Goal: Complete application form

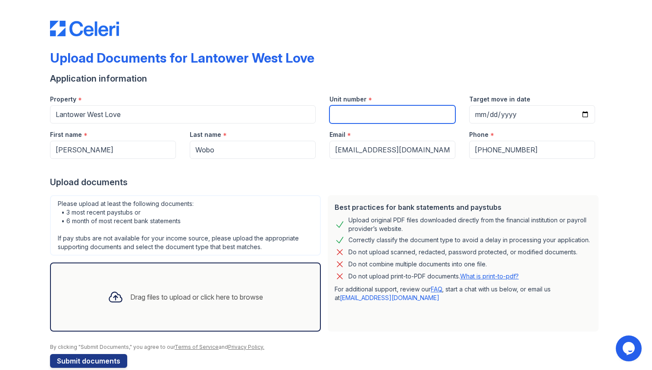
click at [387, 116] on input "Unit number" at bounding box center [393, 114] width 126 height 18
type input "407"
click at [415, 178] on div "Upload documents" at bounding box center [326, 182] width 552 height 12
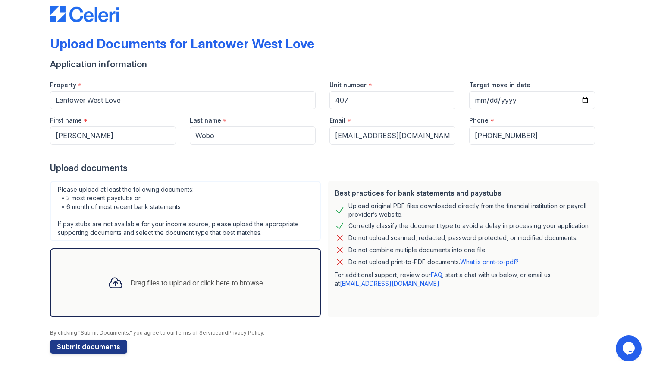
scroll to position [15, 0]
click at [121, 285] on div at bounding box center [115, 282] width 22 height 22
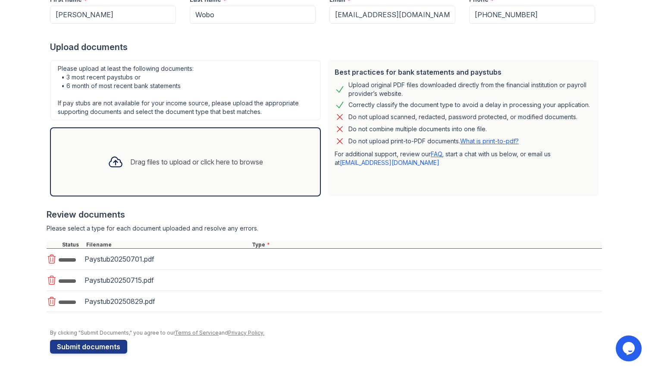
scroll to position [136, 0]
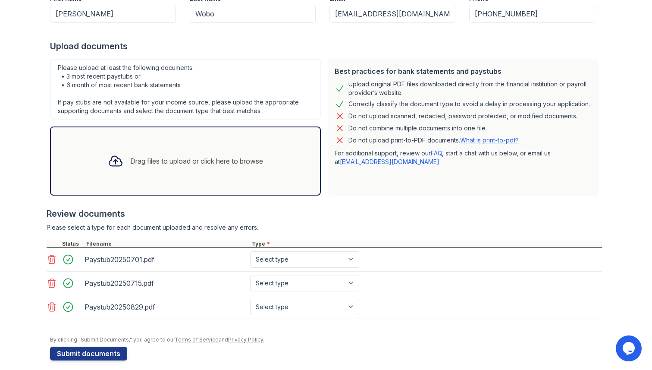
click at [145, 161] on div "Drag files to upload or click here to browse" at bounding box center [196, 161] width 133 height 10
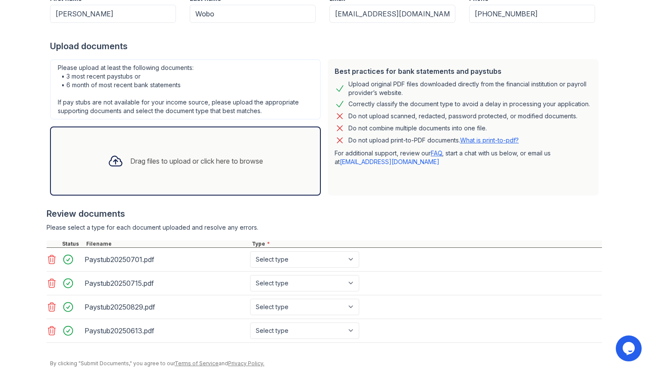
click at [48, 330] on icon at bounding box center [52, 330] width 10 height 10
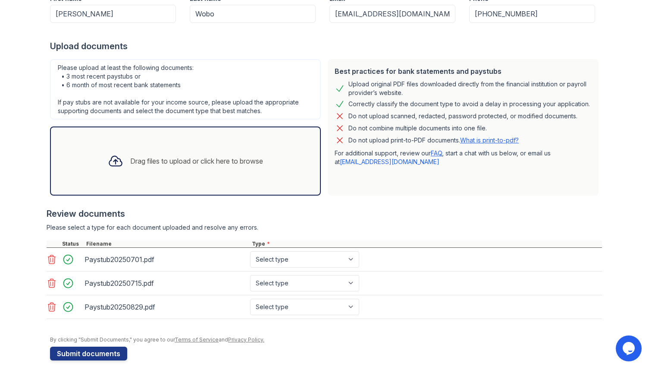
click at [53, 311] on icon at bounding box center [51, 306] width 7 height 9
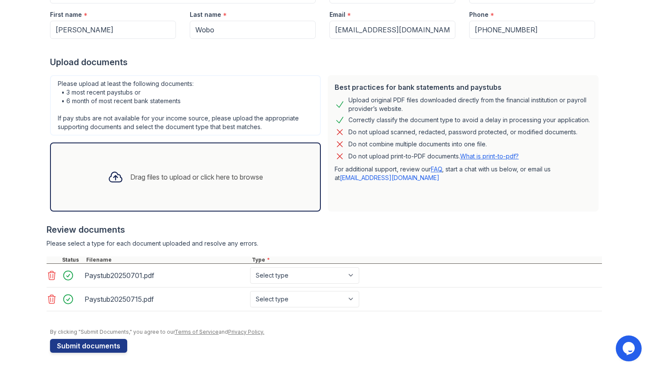
click at [52, 297] on icon at bounding box center [52, 299] width 10 height 10
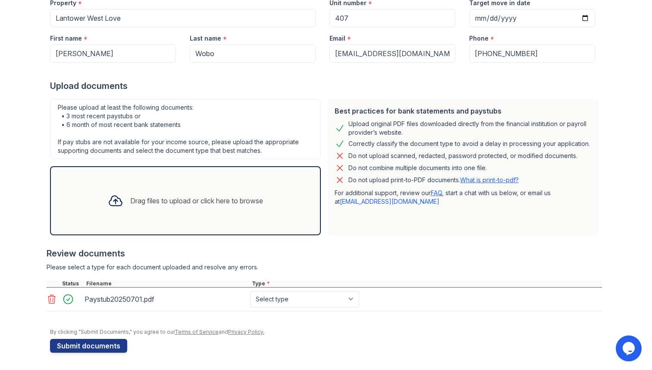
scroll to position [96, 0]
click at [50, 297] on icon at bounding box center [52, 299] width 10 height 10
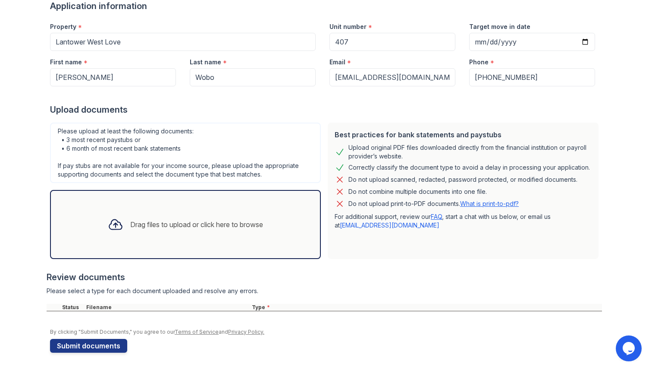
scroll to position [72, 0]
click at [117, 223] on icon at bounding box center [115, 225] width 13 height 10
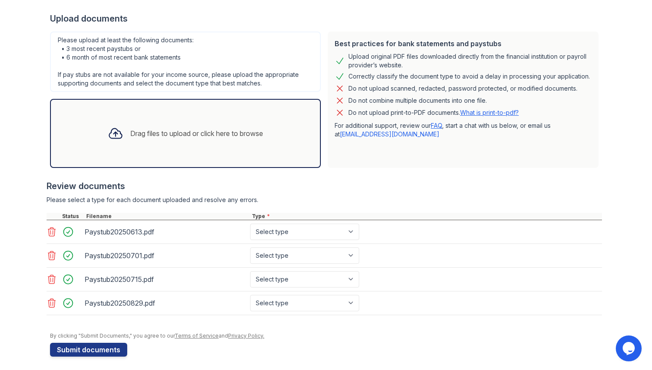
scroll to position [167, 0]
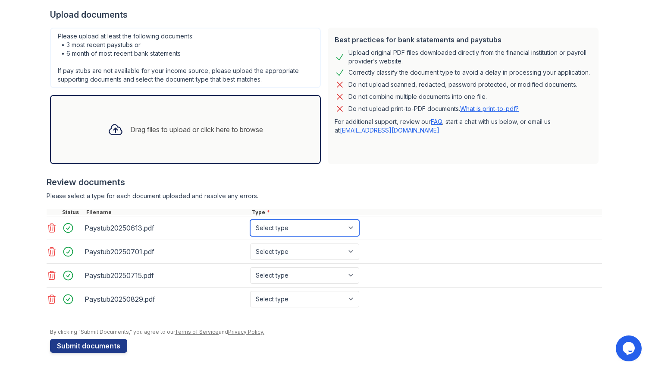
click at [355, 226] on select "Select type Paystub Bank Statement Offer Letter Tax Documents Benefit Award Let…" at bounding box center [304, 228] width 109 height 16
select select "paystub"
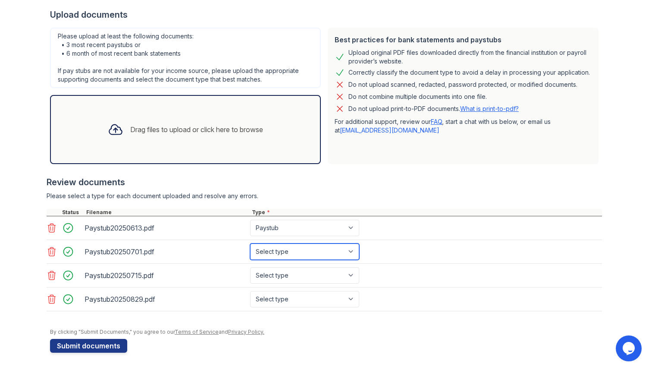
click at [353, 252] on select "Select type Paystub Bank Statement Offer Letter Tax Documents Benefit Award Let…" at bounding box center [304, 251] width 109 height 16
select select "paystub"
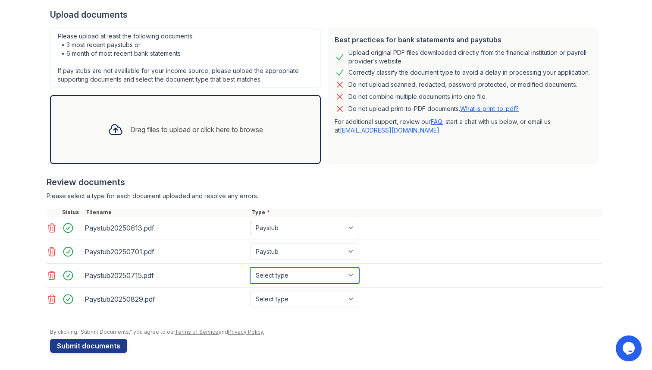
click at [351, 276] on select "Select type Paystub Bank Statement Offer Letter Tax Documents Benefit Award Let…" at bounding box center [304, 275] width 109 height 16
select select "paystub"
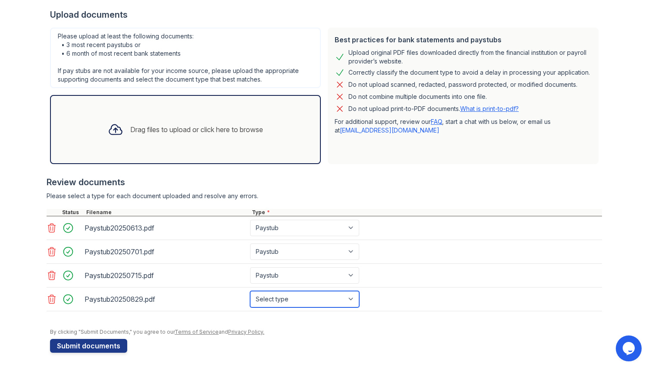
click at [352, 298] on select "Select type Paystub Bank Statement Offer Letter Tax Documents Benefit Award Let…" at bounding box center [304, 299] width 109 height 16
select select "paystub"
click at [318, 327] on div at bounding box center [326, 324] width 552 height 9
click at [92, 344] on button "Submit documents" at bounding box center [88, 346] width 77 height 14
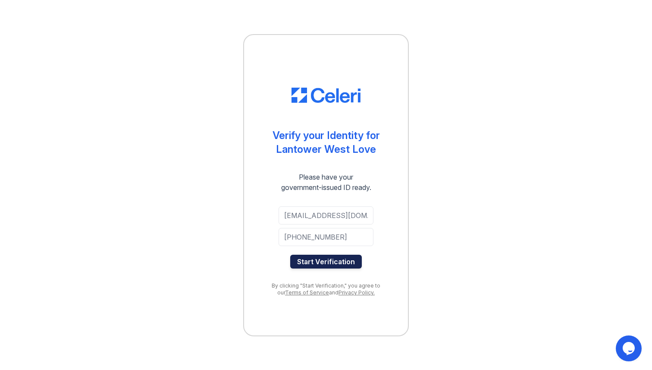
click at [318, 260] on button "Start Verification" at bounding box center [326, 262] width 72 height 14
